Goal: Find specific page/section: Find specific page/section

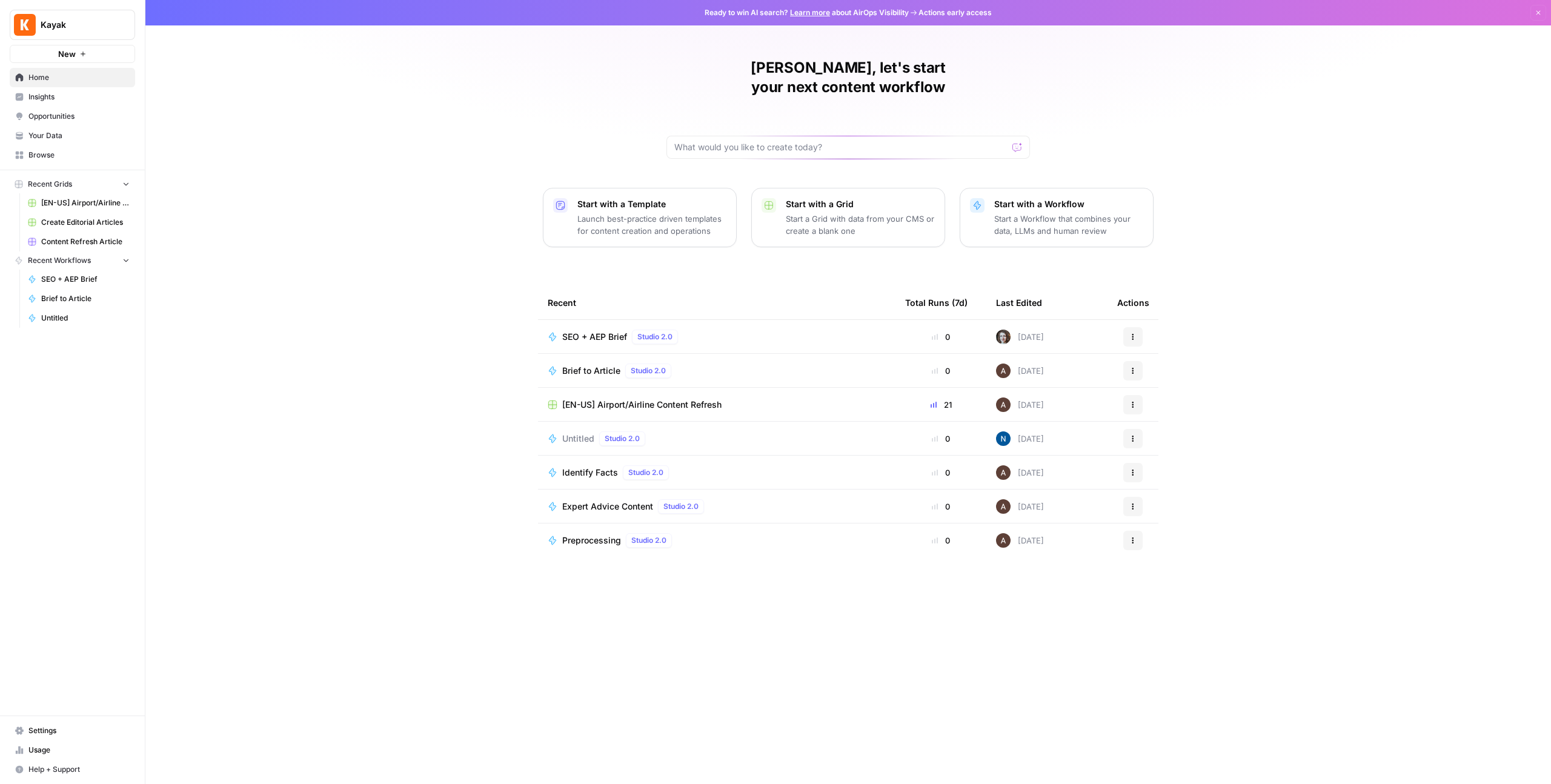
click at [610, 330] on span "SEO + AEP Brief" at bounding box center [595, 336] width 64 height 12
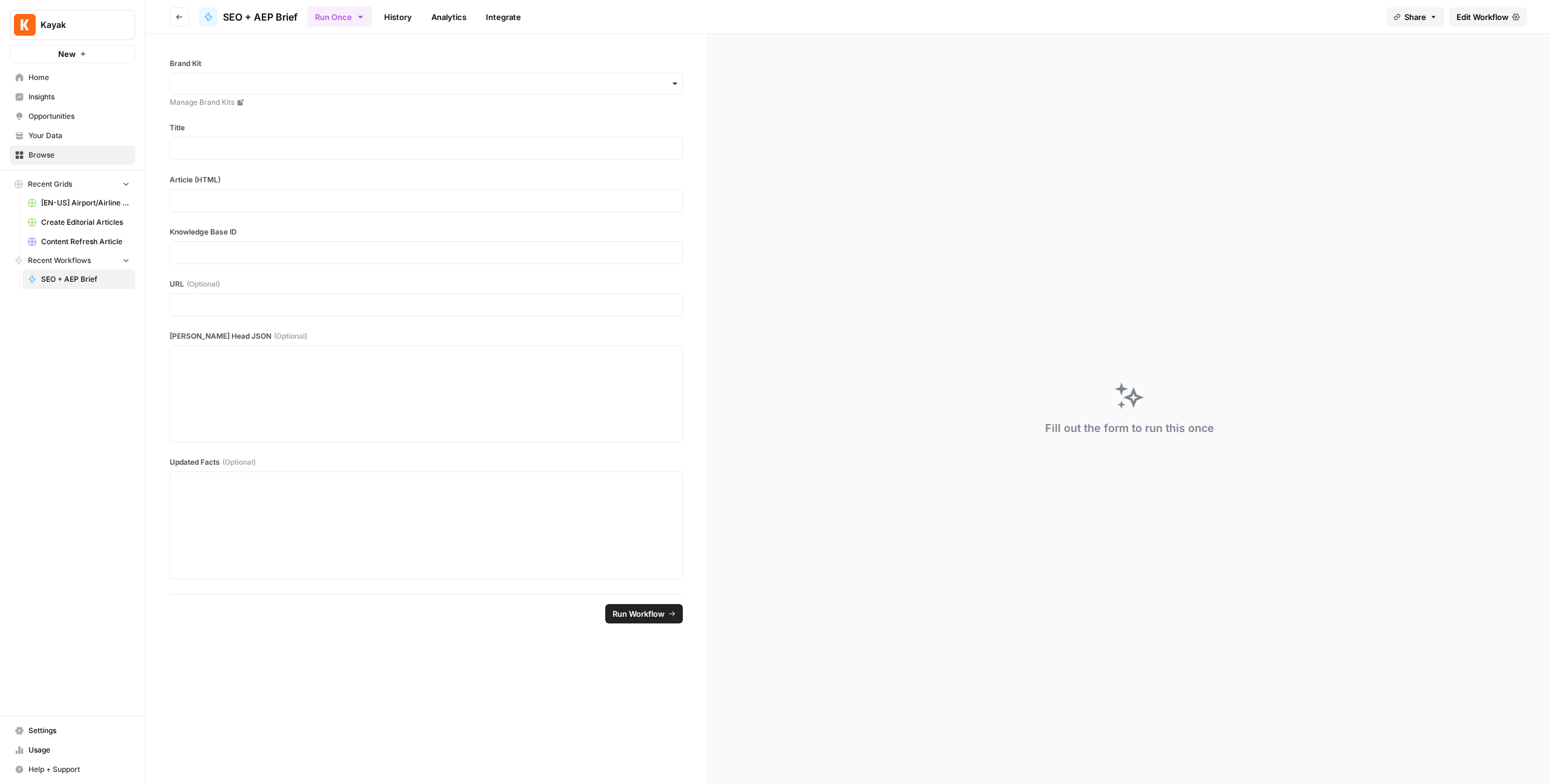
click at [389, 17] on link "History" at bounding box center [398, 17] width 43 height 19
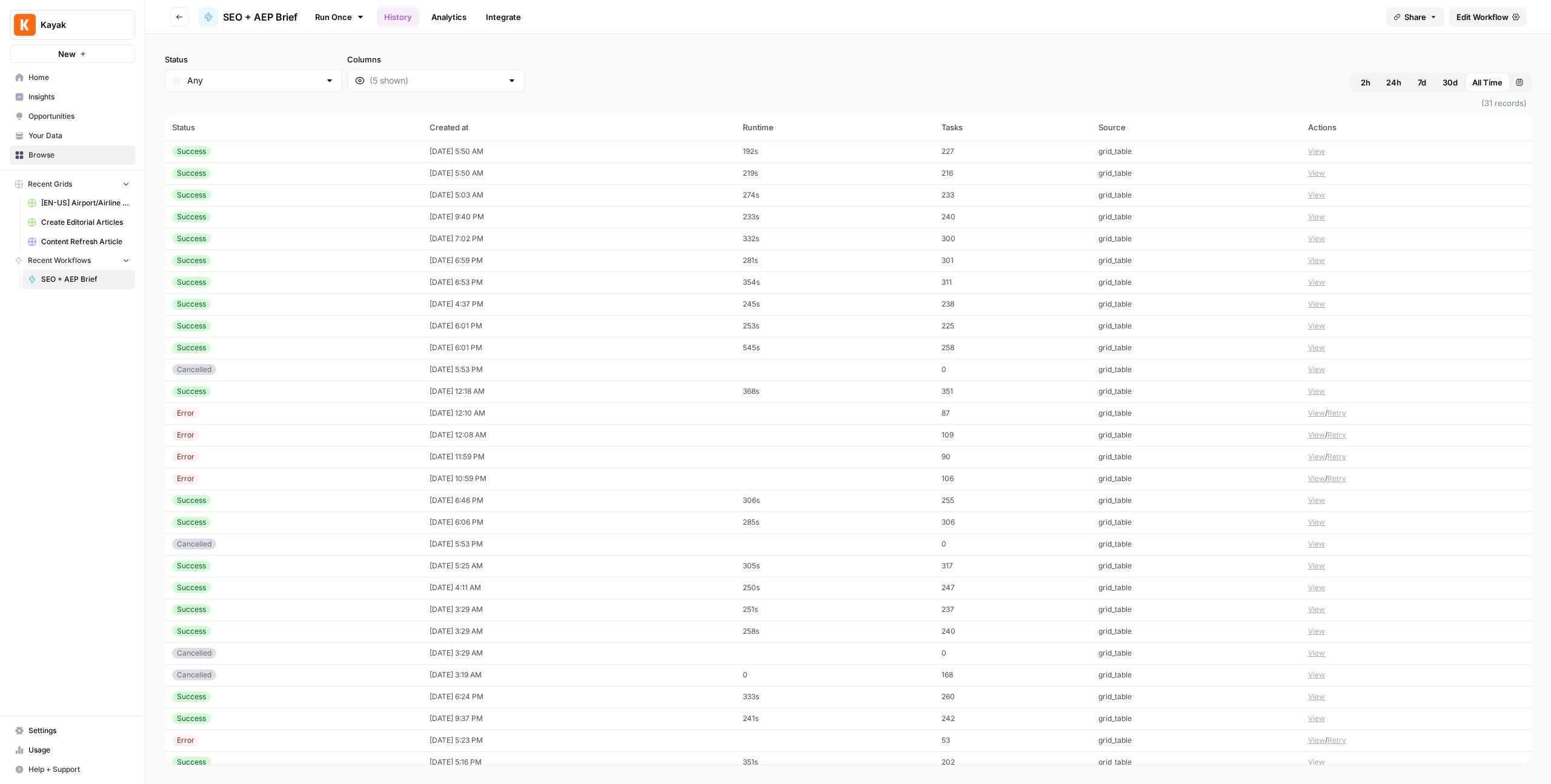
click at [518, 17] on link "Integrate" at bounding box center [504, 17] width 49 height 19
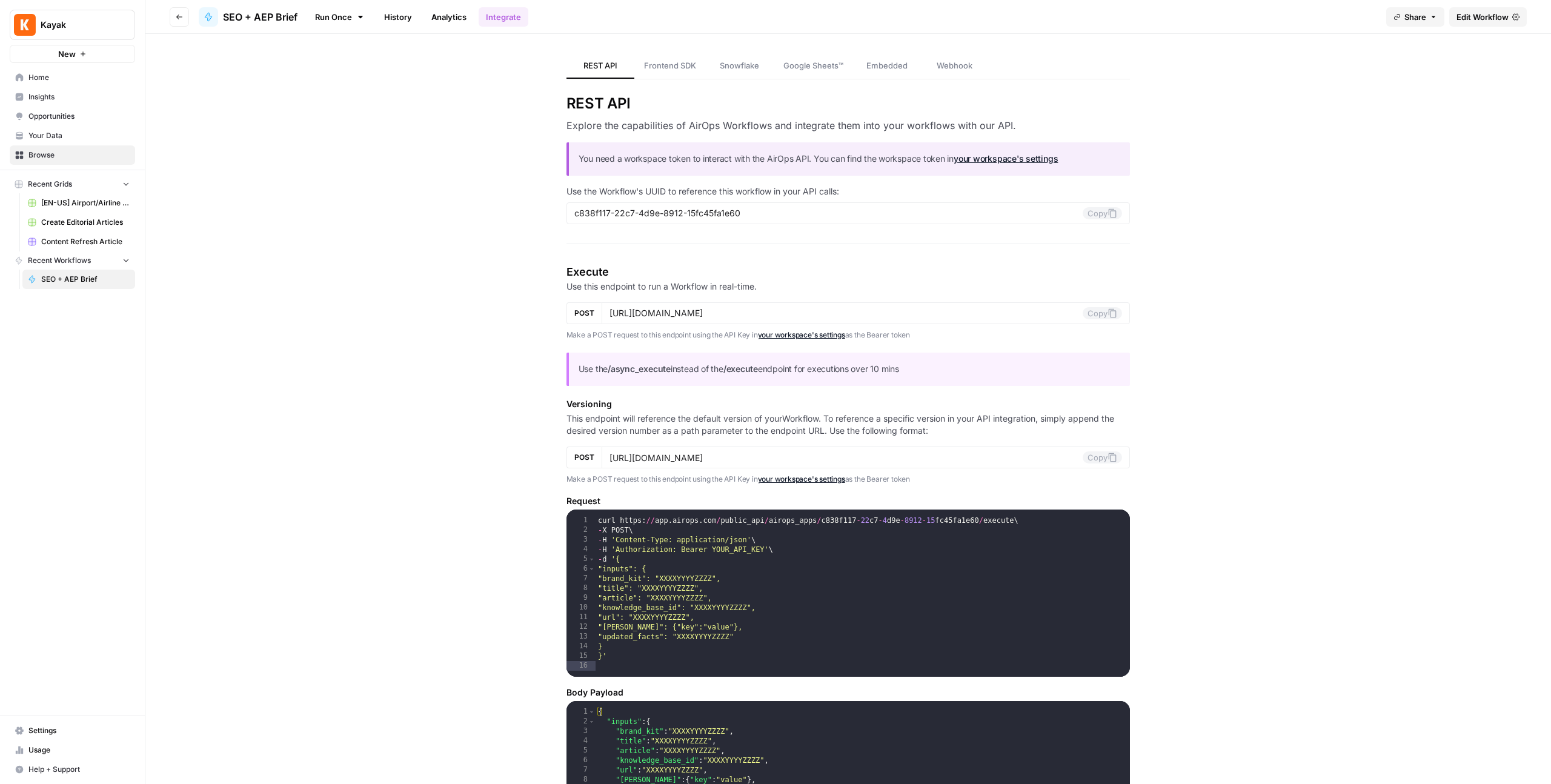
click at [436, 13] on link "Analytics" at bounding box center [449, 17] width 49 height 19
